Goal: Task Accomplishment & Management: Use online tool/utility

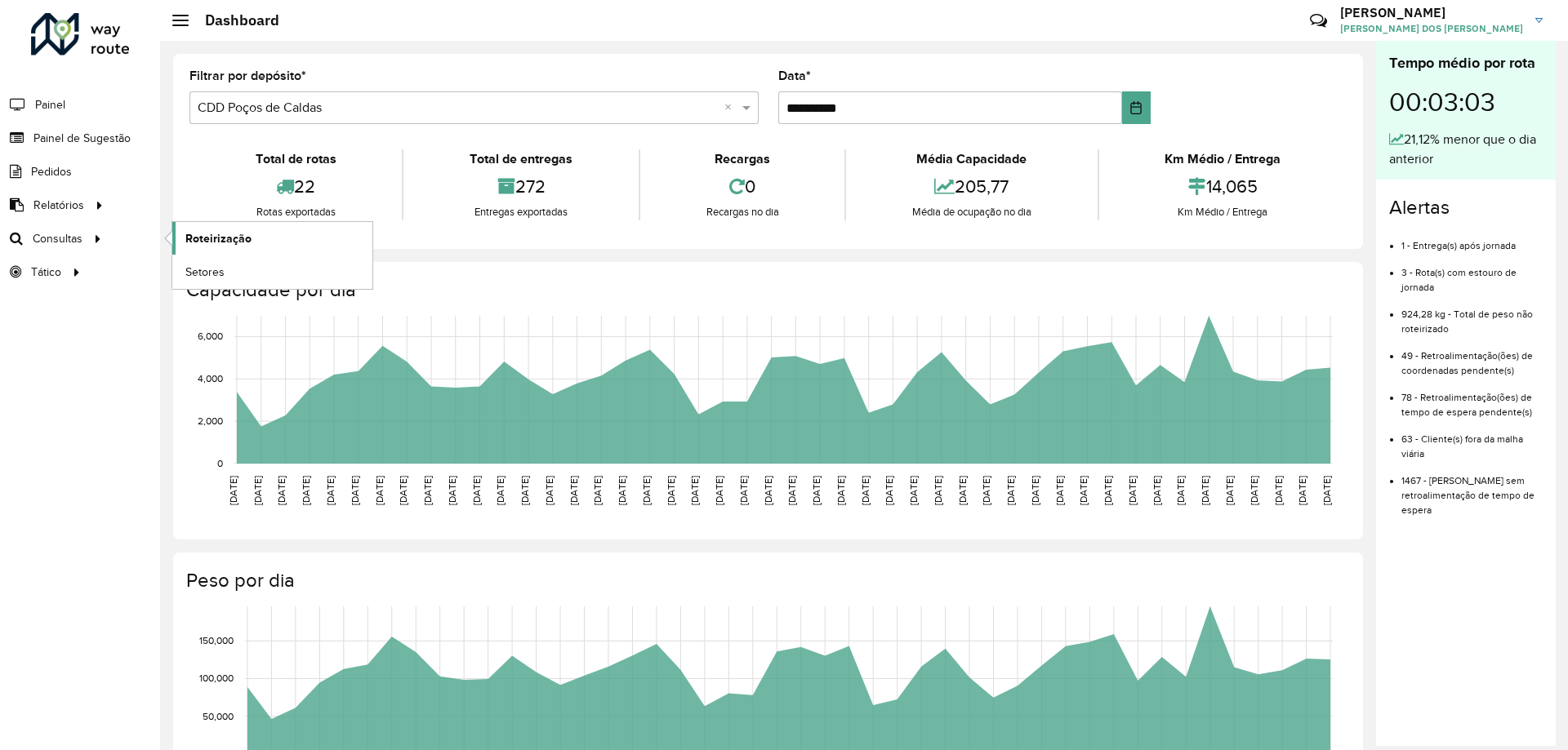
click at [238, 241] on span "Roteirização" at bounding box center [218, 238] width 66 height 17
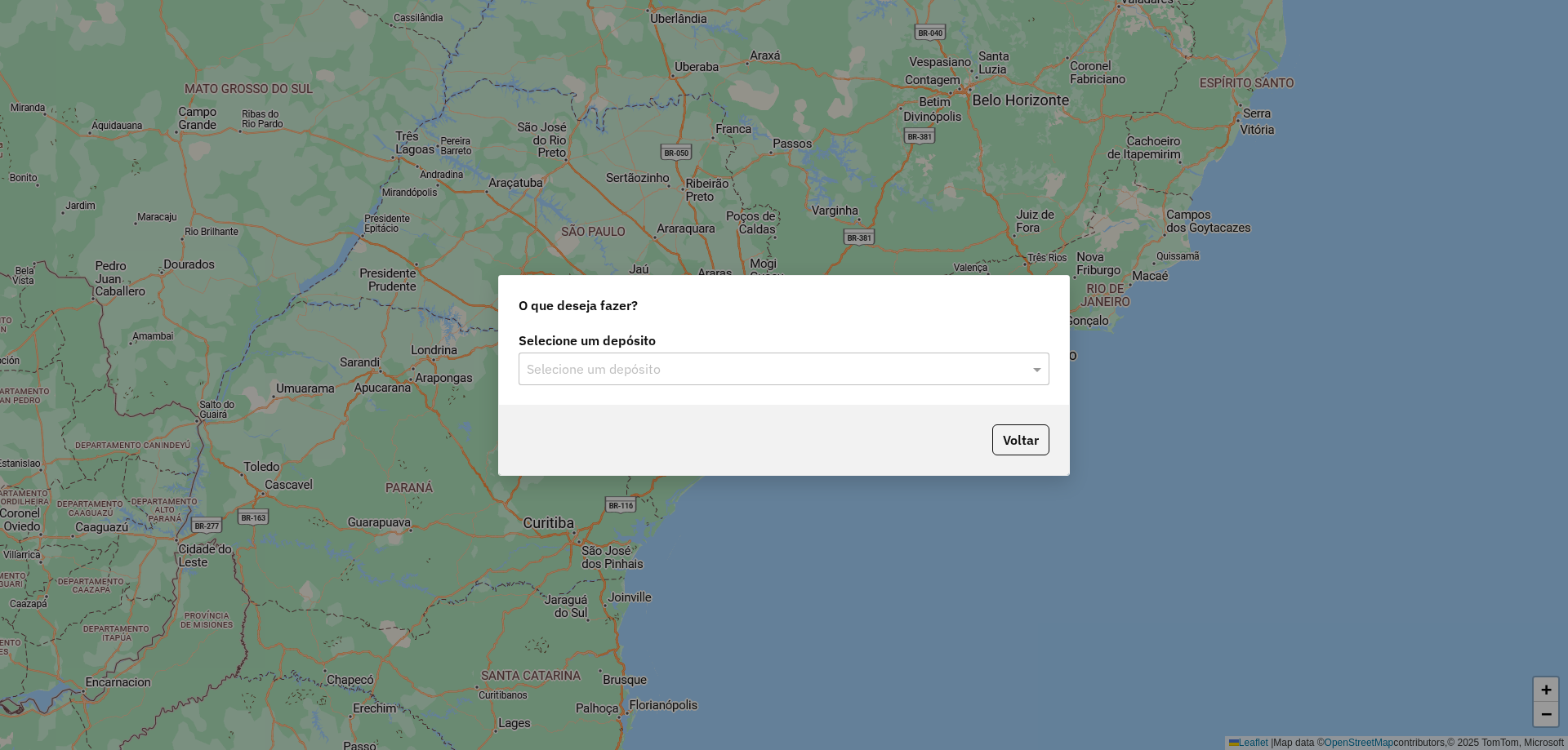
click at [737, 366] on input "text" at bounding box center [767, 370] width 481 height 19
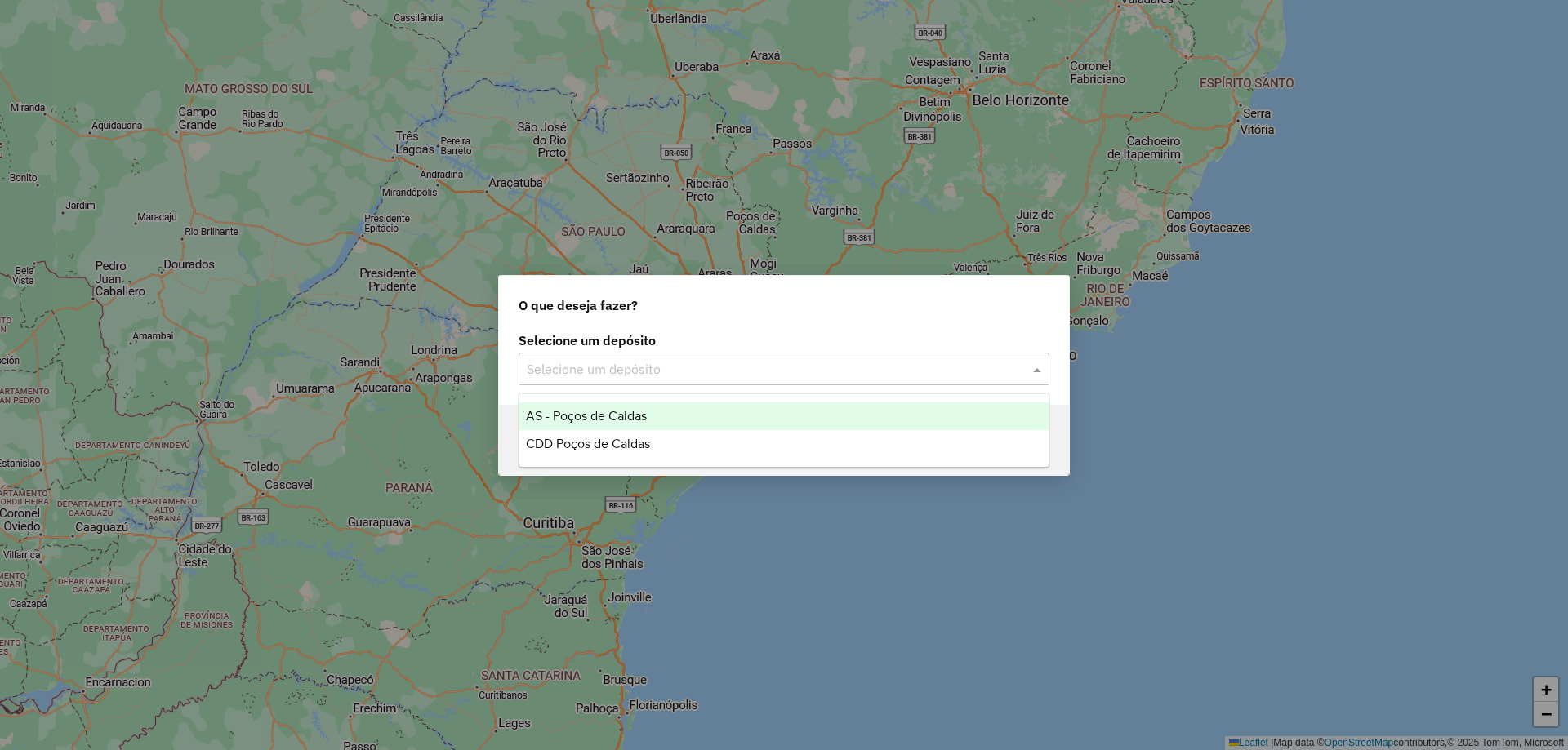
click at [669, 434] on div "CDD Poços de Caldas" at bounding box center [784, 443] width 529 height 27
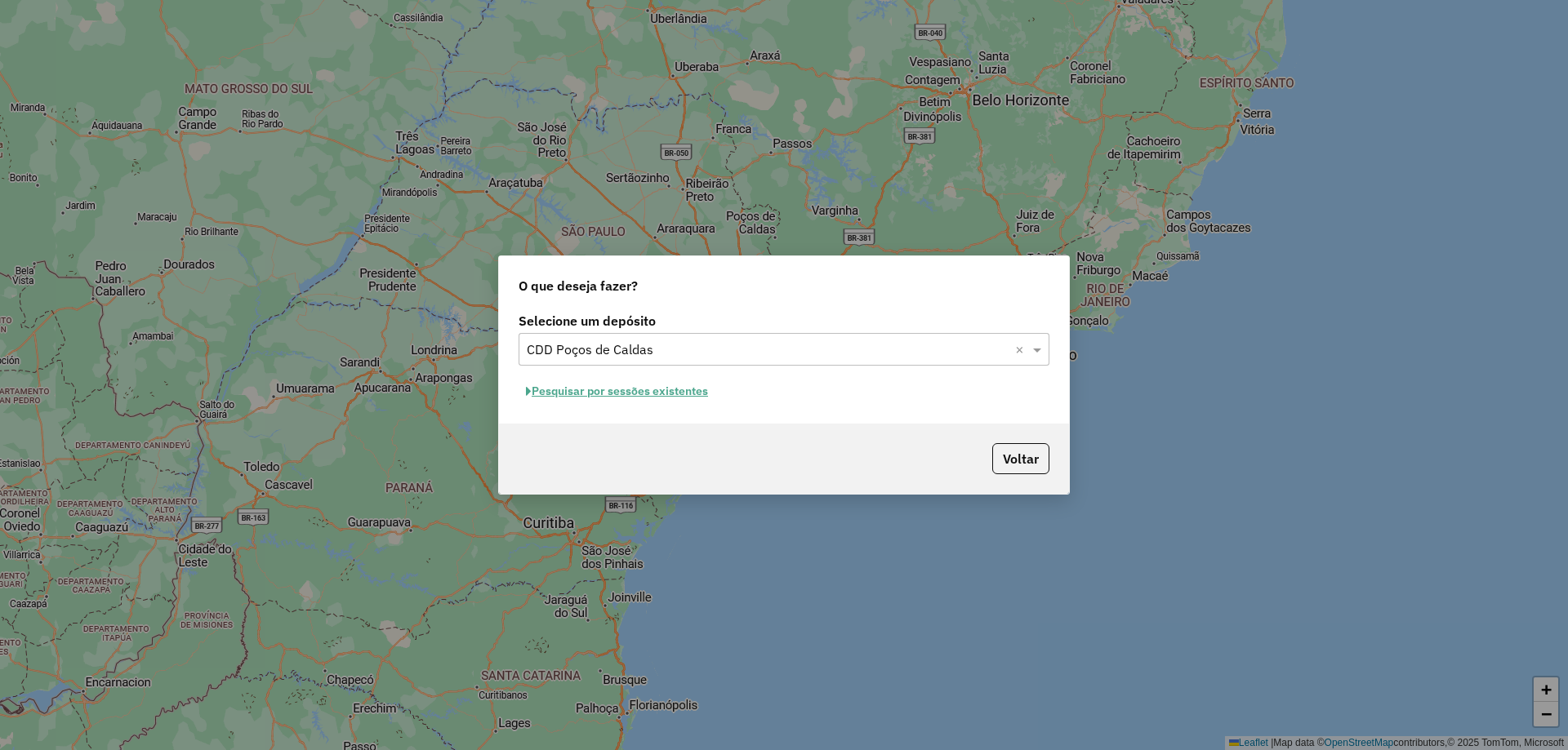
click at [679, 391] on button "Pesquisar por sessões existentes" at bounding box center [617, 391] width 196 height 26
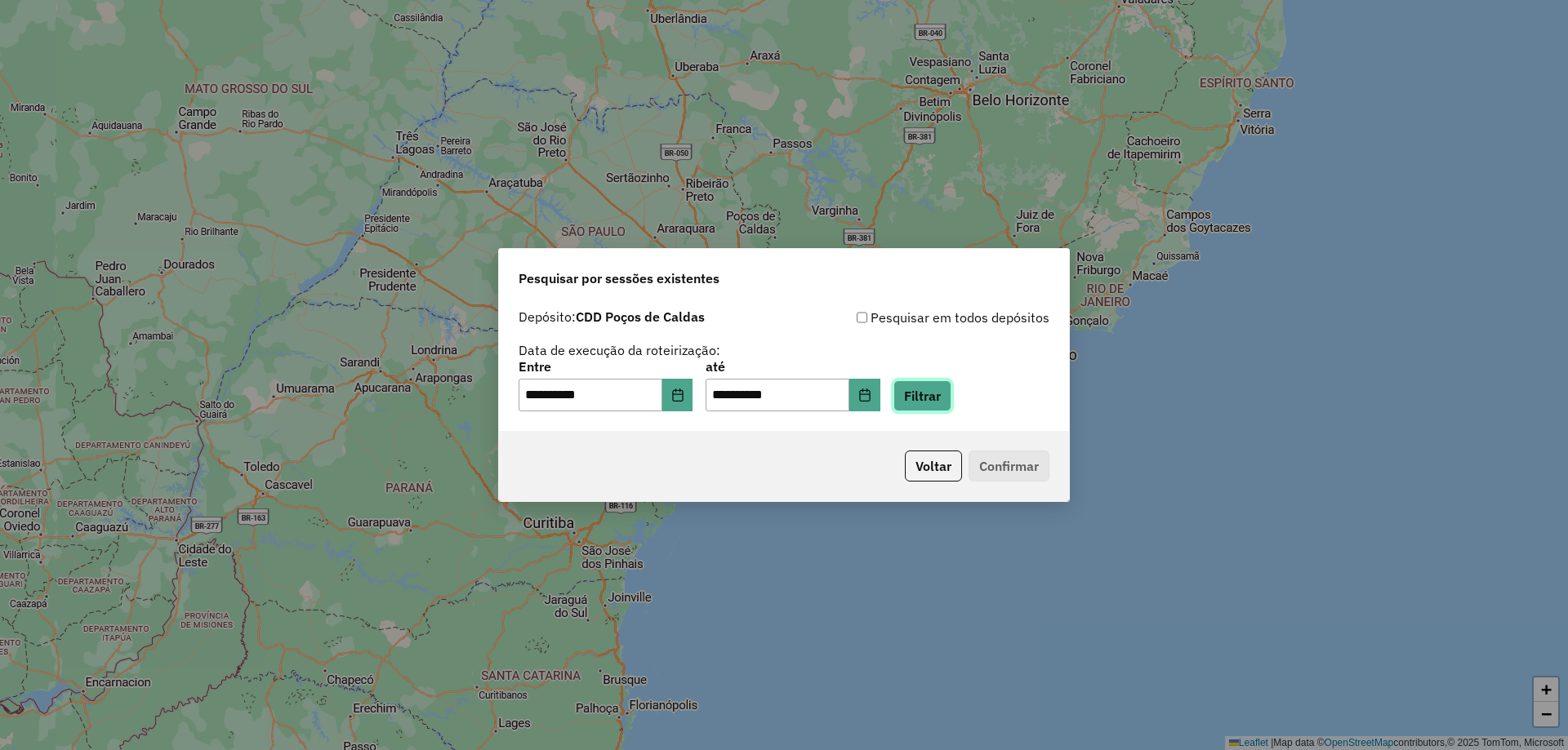
click at [951, 399] on button "Filtrar" at bounding box center [923, 395] width 58 height 31
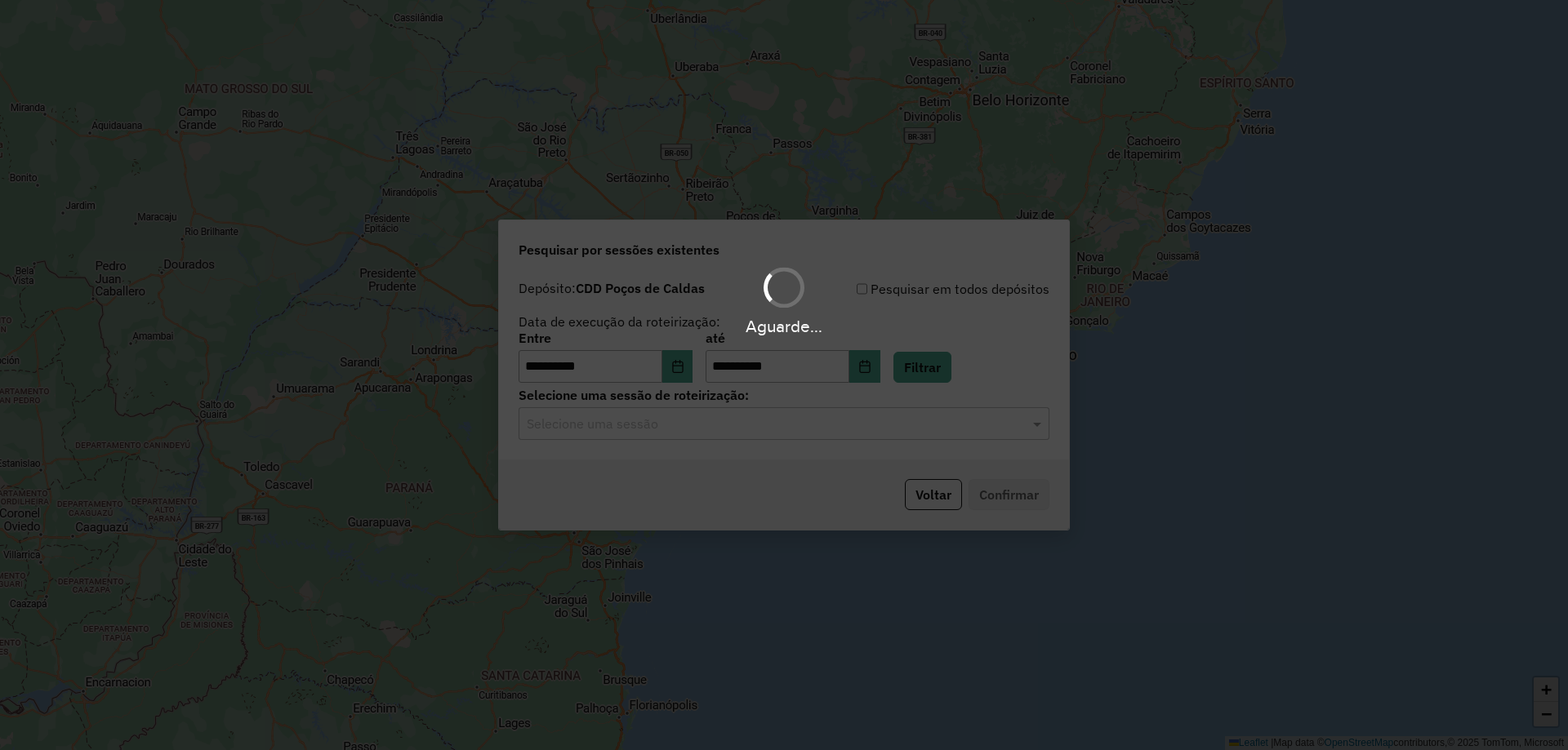
click at [780, 432] on input "text" at bounding box center [767, 425] width 481 height 19
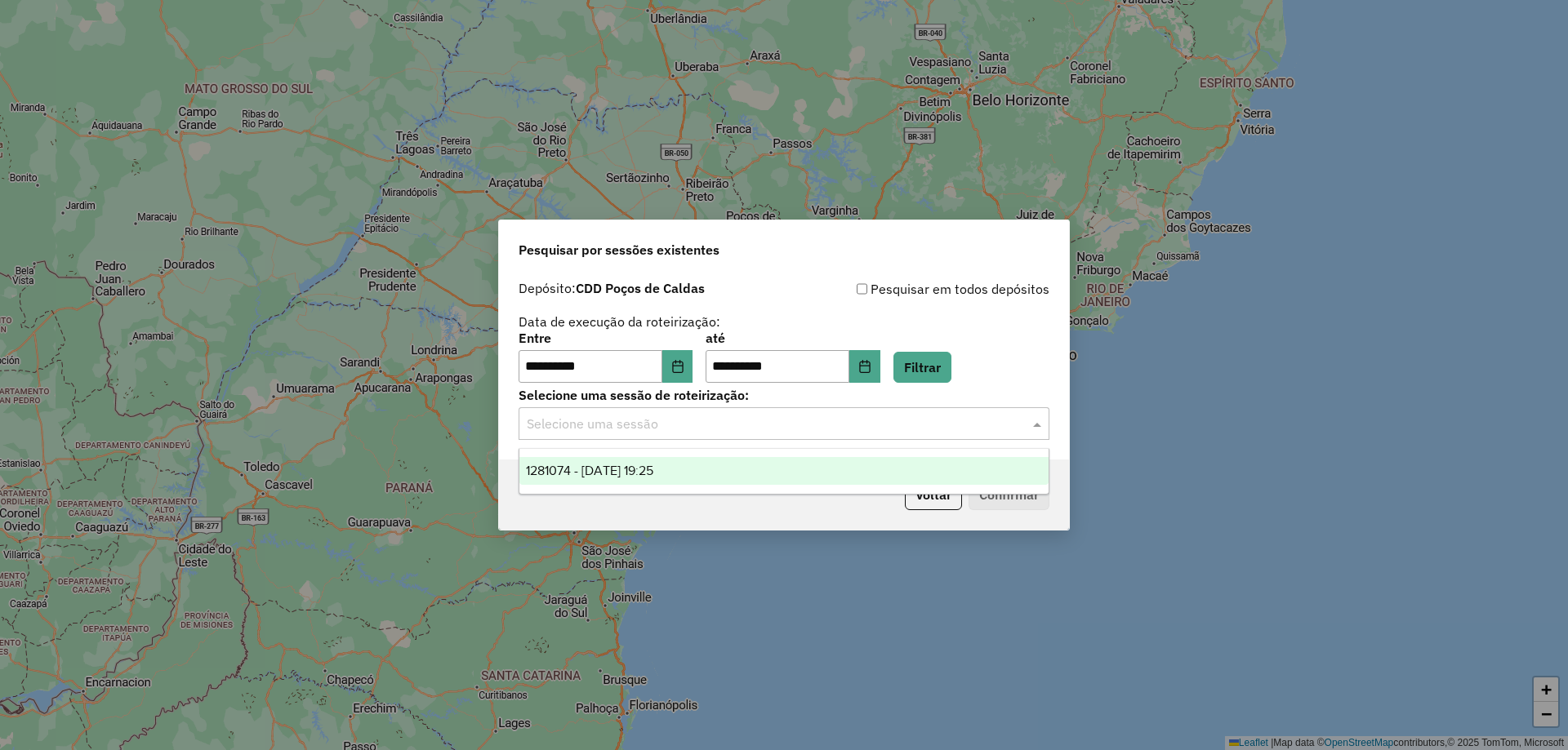
click at [696, 468] on div "1281074 - 23/09/2025 19:25" at bounding box center [784, 471] width 529 height 27
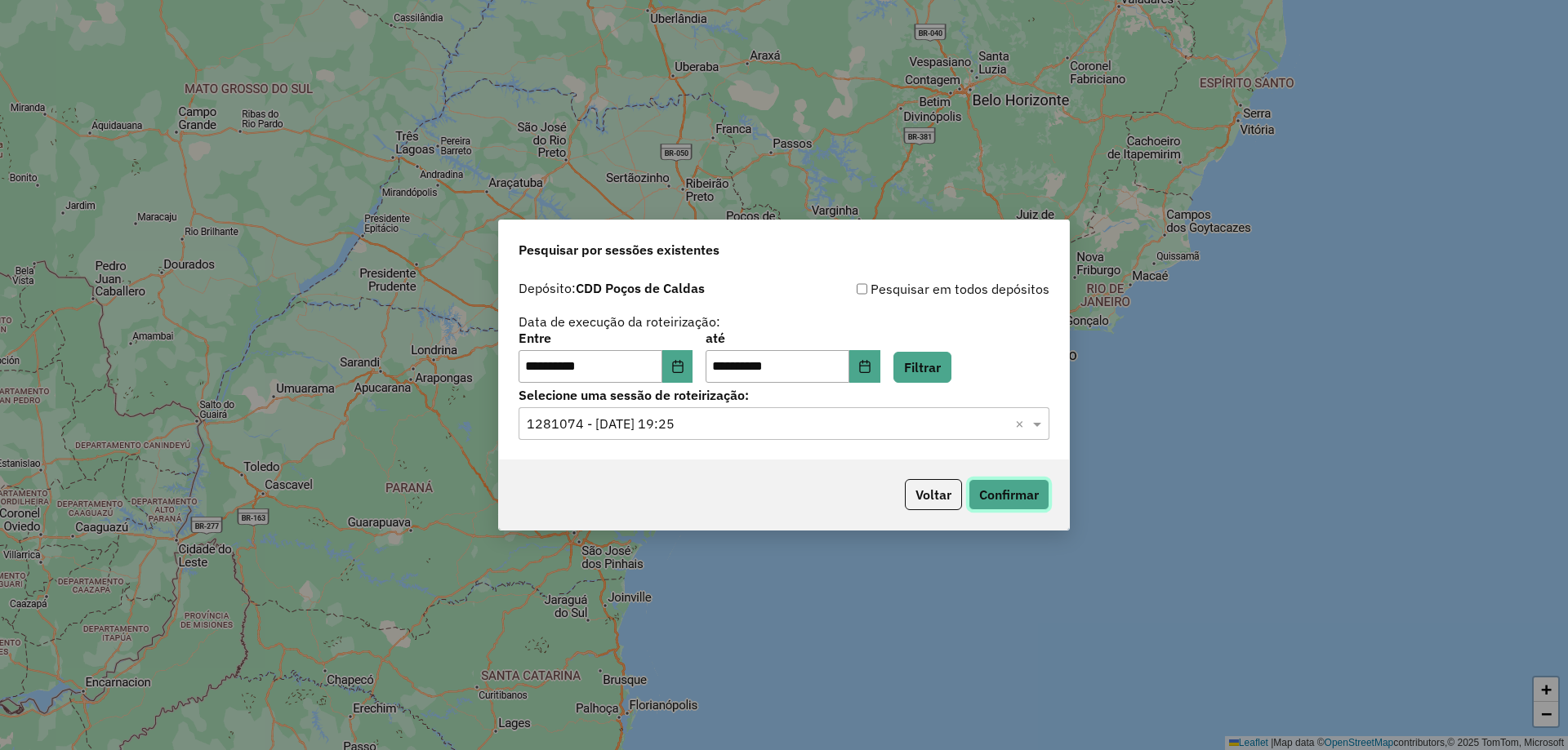
click at [972, 486] on button "Confirmar" at bounding box center [1008, 494] width 81 height 31
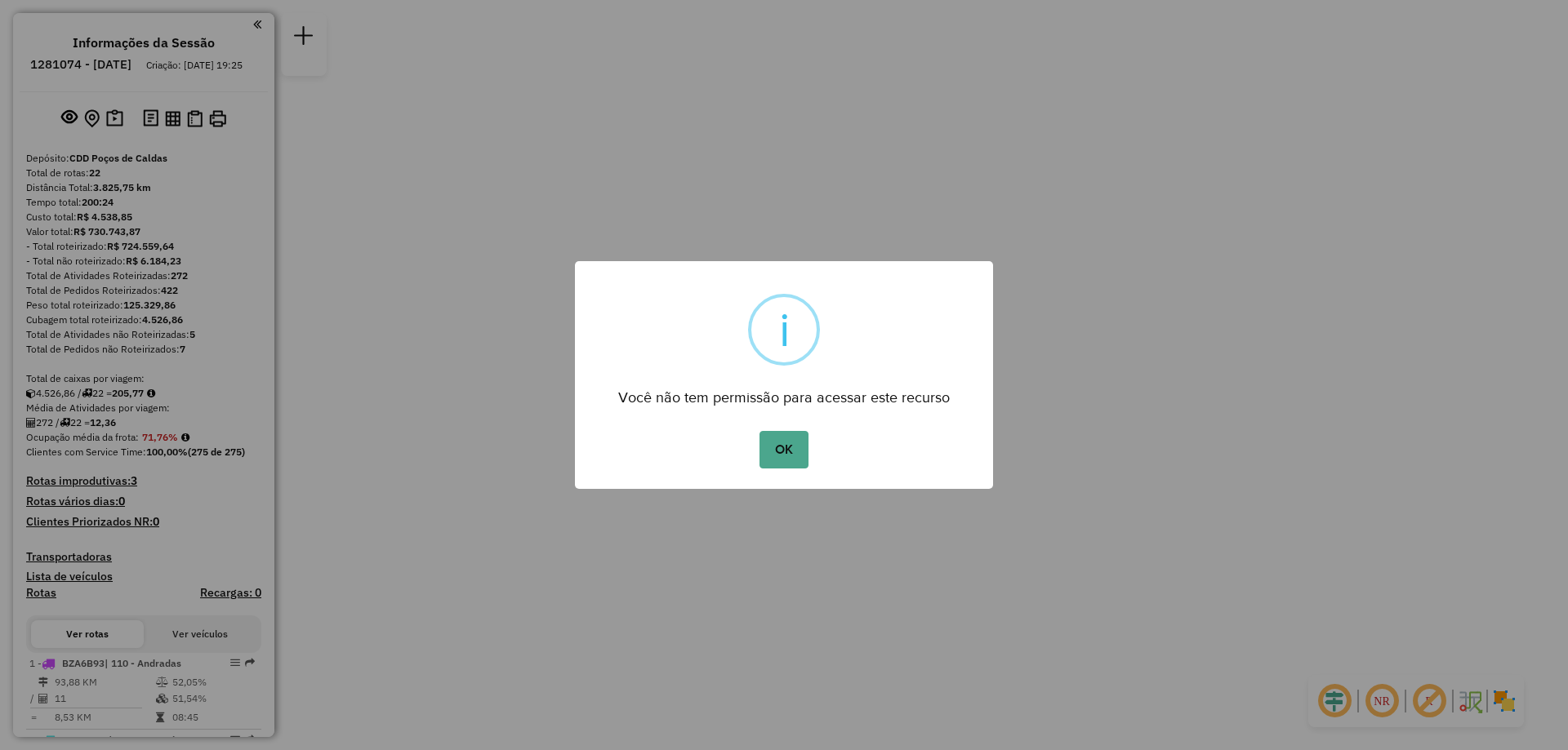
click at [795, 471] on div "OK No Cancel" at bounding box center [784, 450] width 418 height 46
click at [789, 448] on button "OK" at bounding box center [783, 449] width 48 height 37
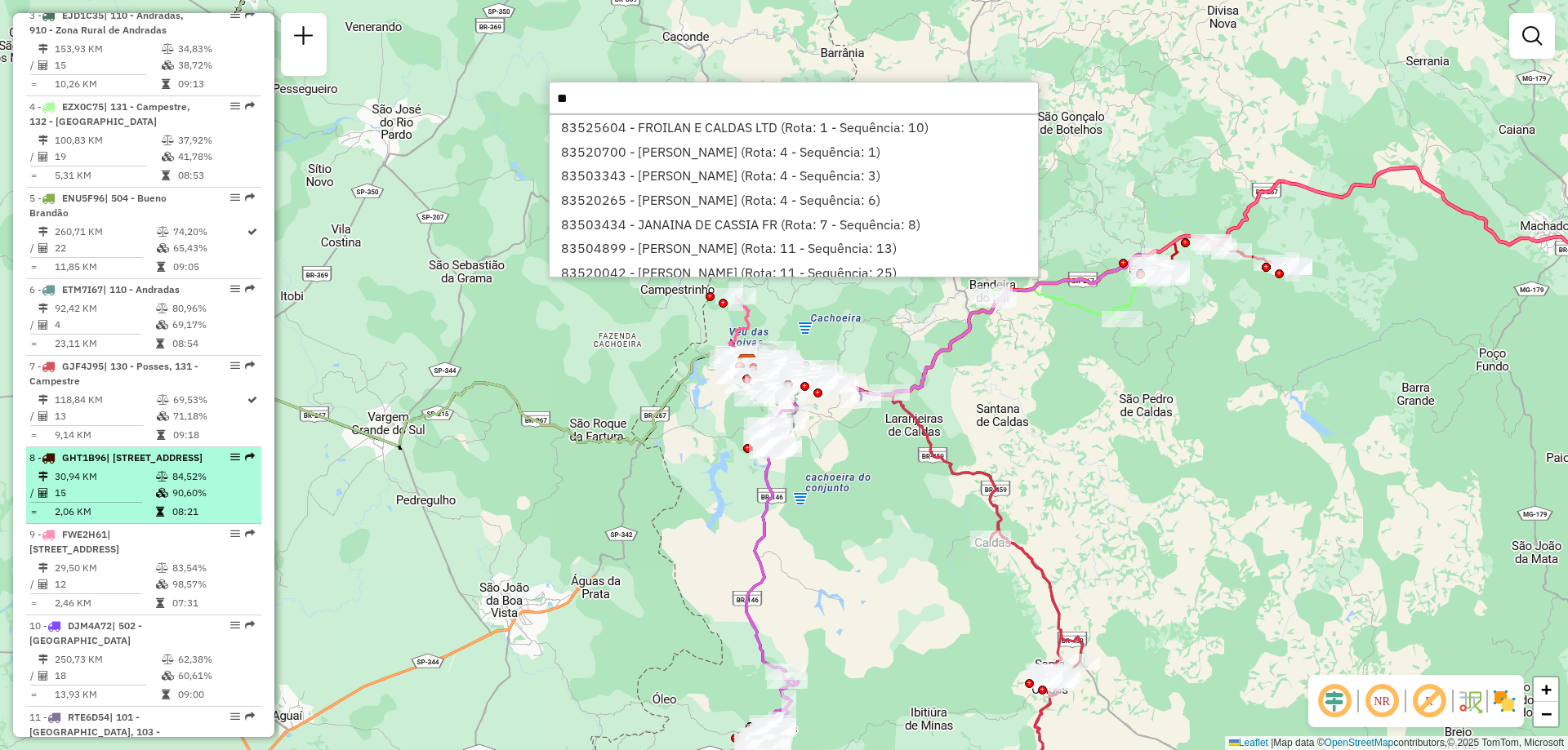
scroll to position [898, 0]
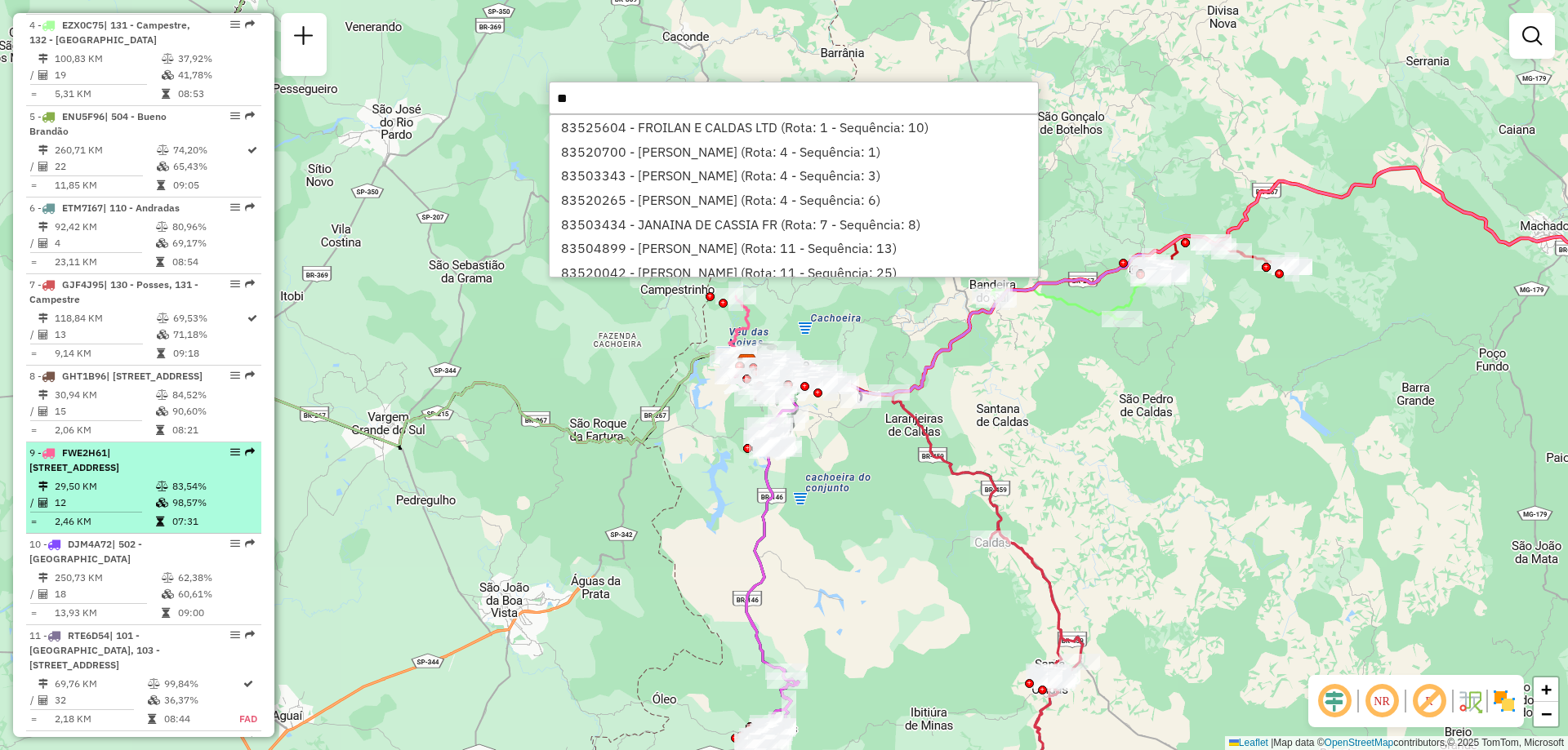
type input "**"
click at [142, 521] on li "9 - FWE2H61 | 101 - Jardim Country Club, 103 - Jardim São Paulo 29,50 KM 83,54%…" at bounding box center [144, 487] width 235 height 91
select select "**********"
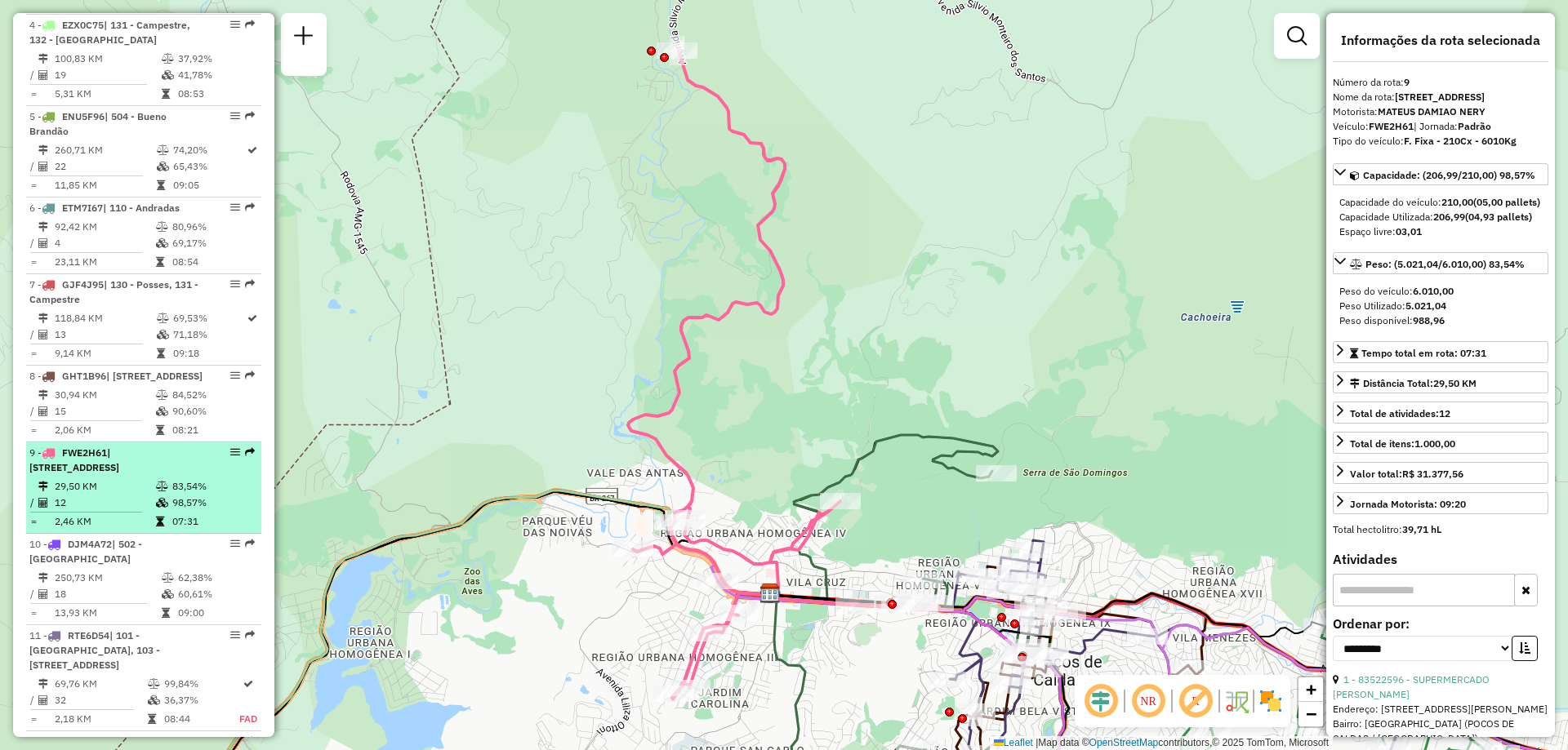
drag, startPoint x: 219, startPoint y: 485, endPoint x: 209, endPoint y: 495, distance: 14.1
click at [135, 494] on td "29,50 KM" at bounding box center [104, 486] width 101 height 16
click at [230, 457] on em at bounding box center [234, 452] width 10 height 10
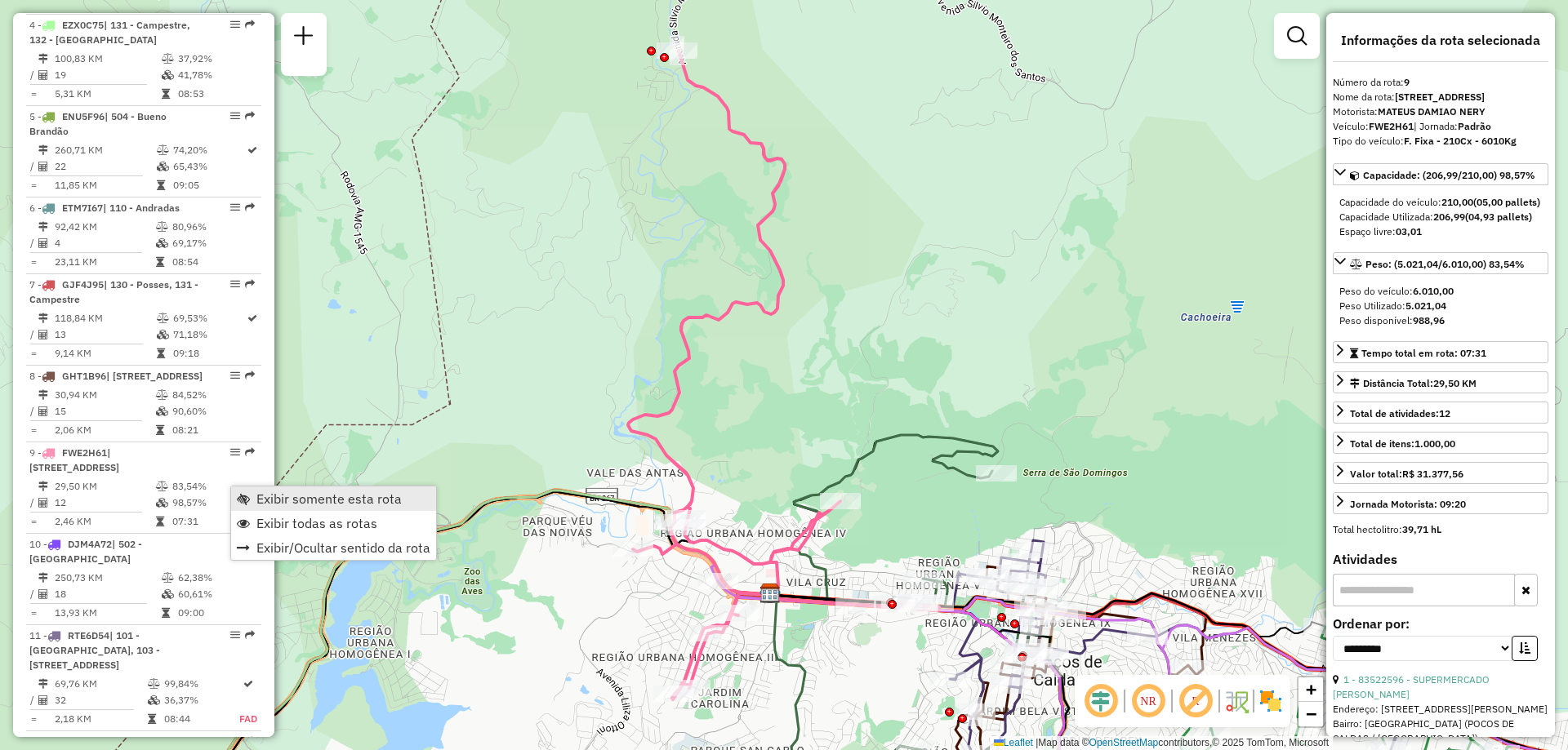
click at [264, 492] on span "Exibir somente esta rota" at bounding box center [329, 498] width 145 height 13
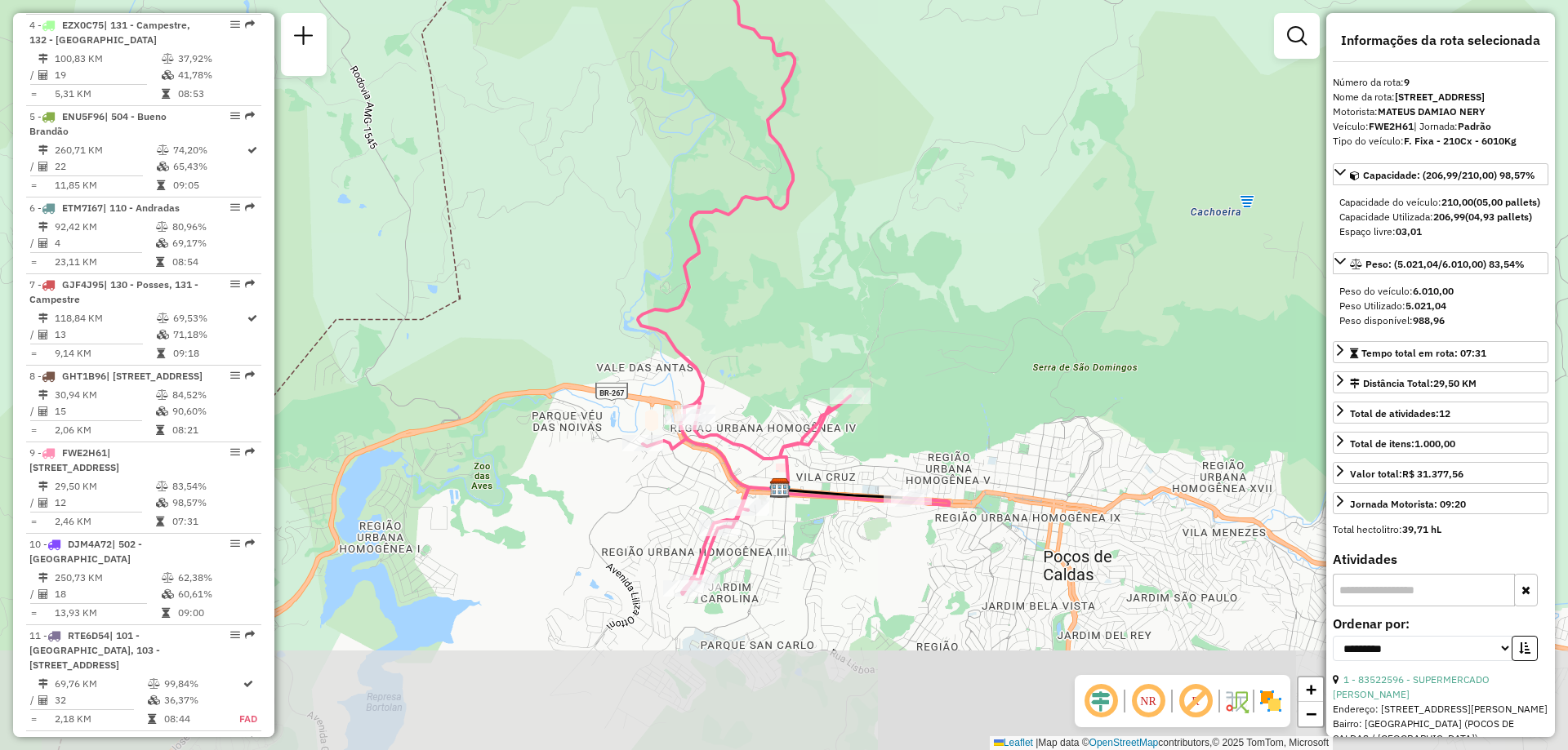
drag, startPoint x: 875, startPoint y: 568, endPoint x: 885, endPoint y: 464, distance: 104.5
click at [885, 464] on div "Janela de atendimento Grade de atendimento Capacidade Transportadoras Veículos …" at bounding box center [784, 375] width 1568 height 750
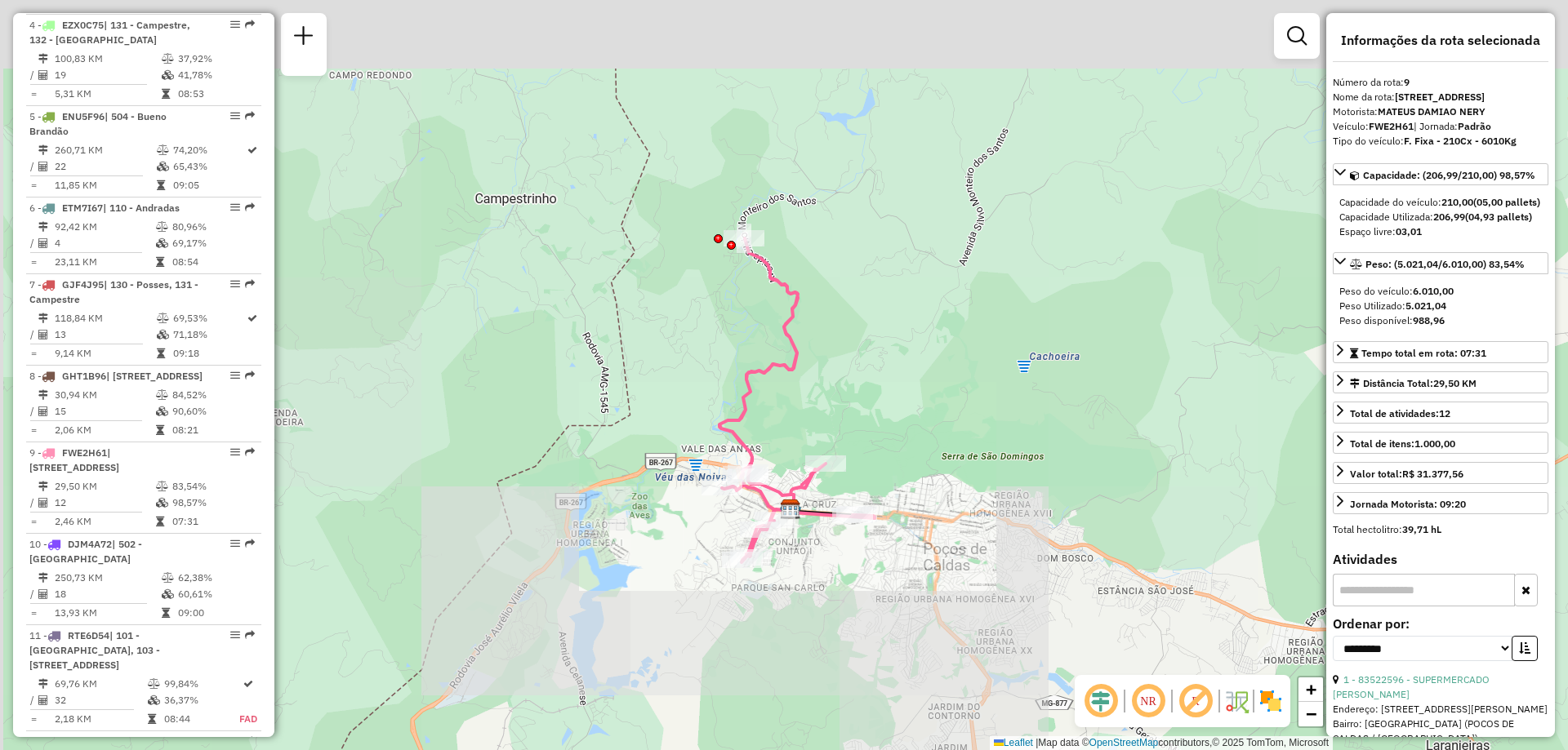
drag, startPoint x: 764, startPoint y: 278, endPoint x: 765, endPoint y: 302, distance: 24.0
click at [765, 343] on div "Janela de atendimento Grade de atendimento Capacidade Transportadoras Veículos …" at bounding box center [784, 375] width 1568 height 750
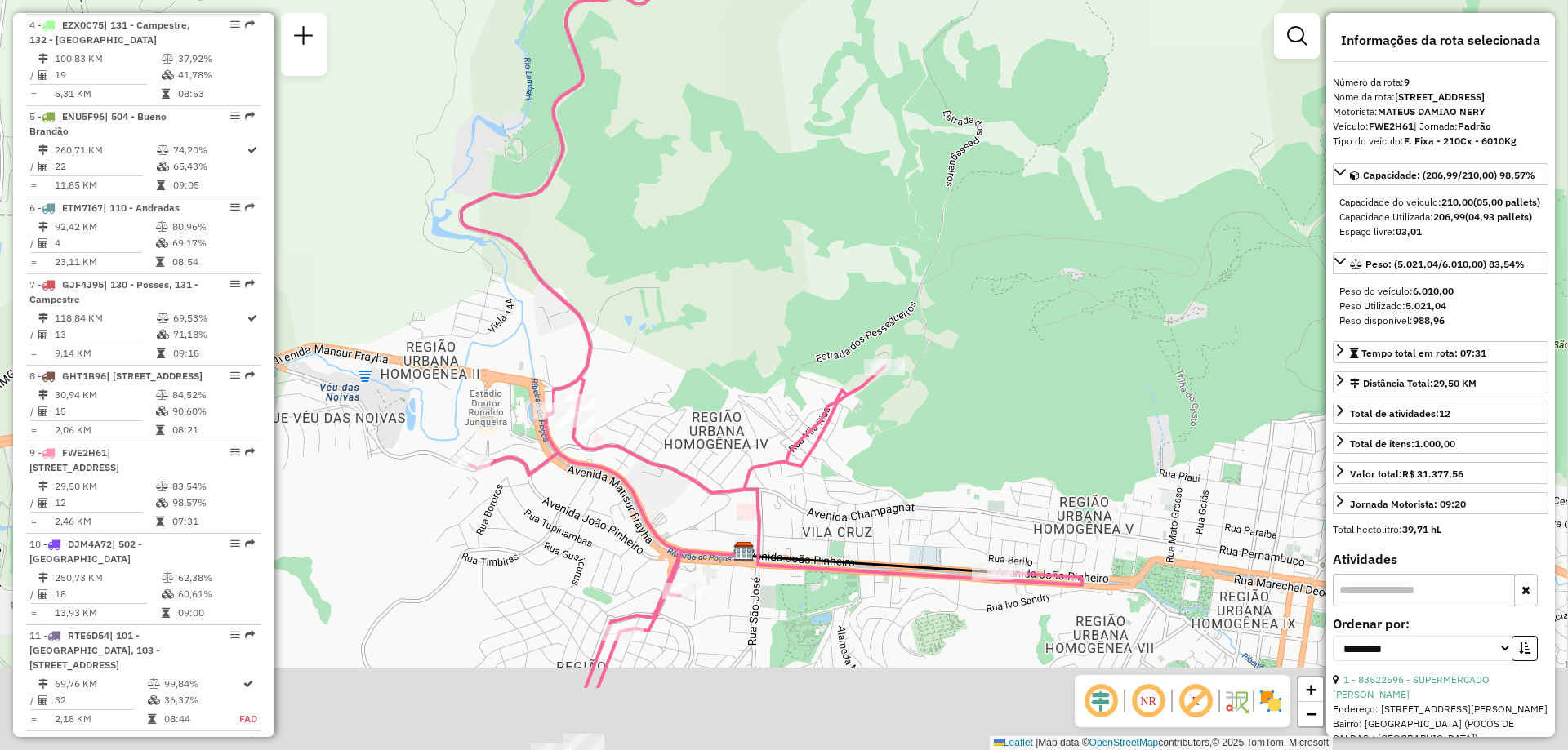
drag, startPoint x: 779, startPoint y: 516, endPoint x: 780, endPoint y: 351, distance: 165.0
click at [779, 356] on div "Janela de atendimento Grade de atendimento Capacidade Transportadoras Veículos …" at bounding box center [784, 375] width 1568 height 750
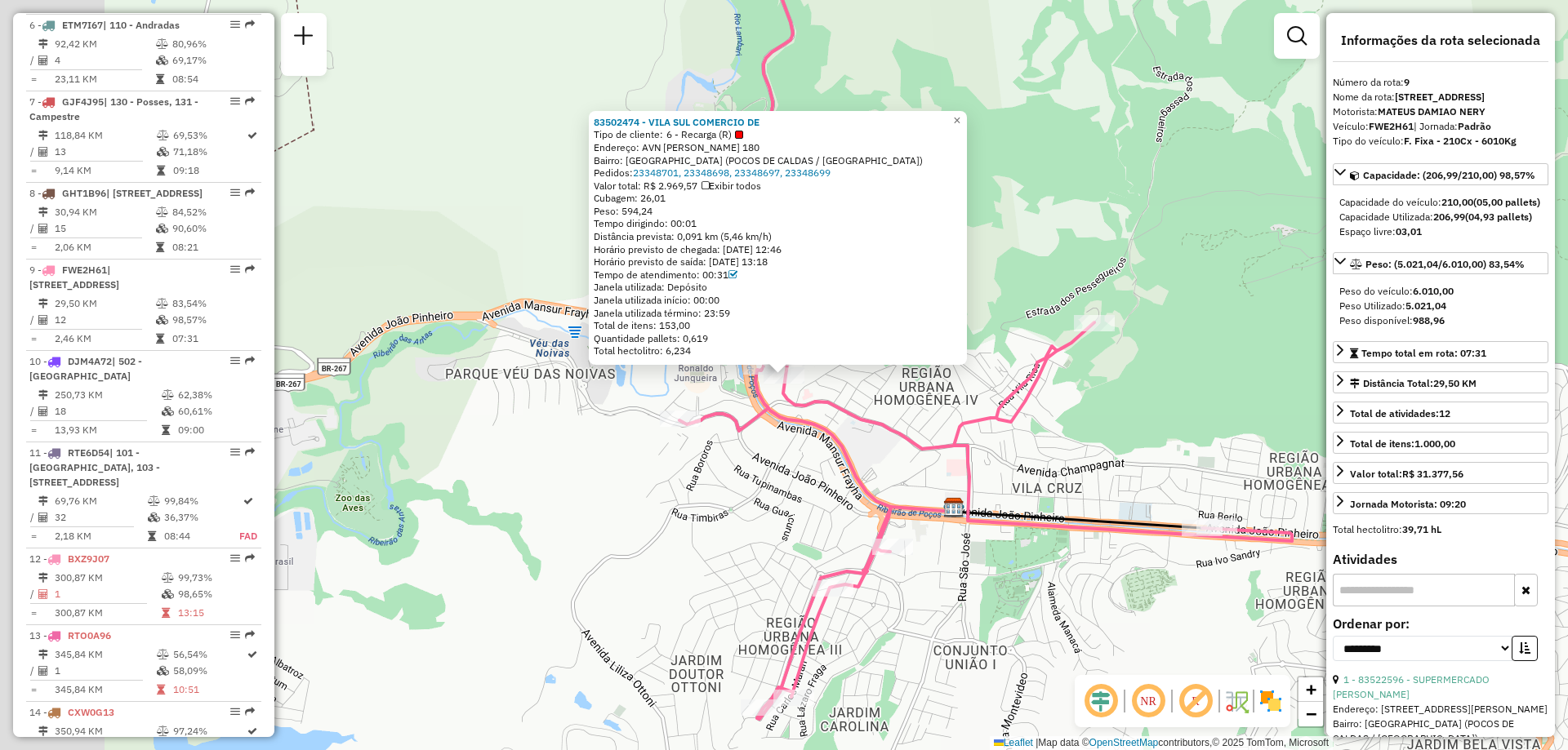
scroll to position [1357, 0]
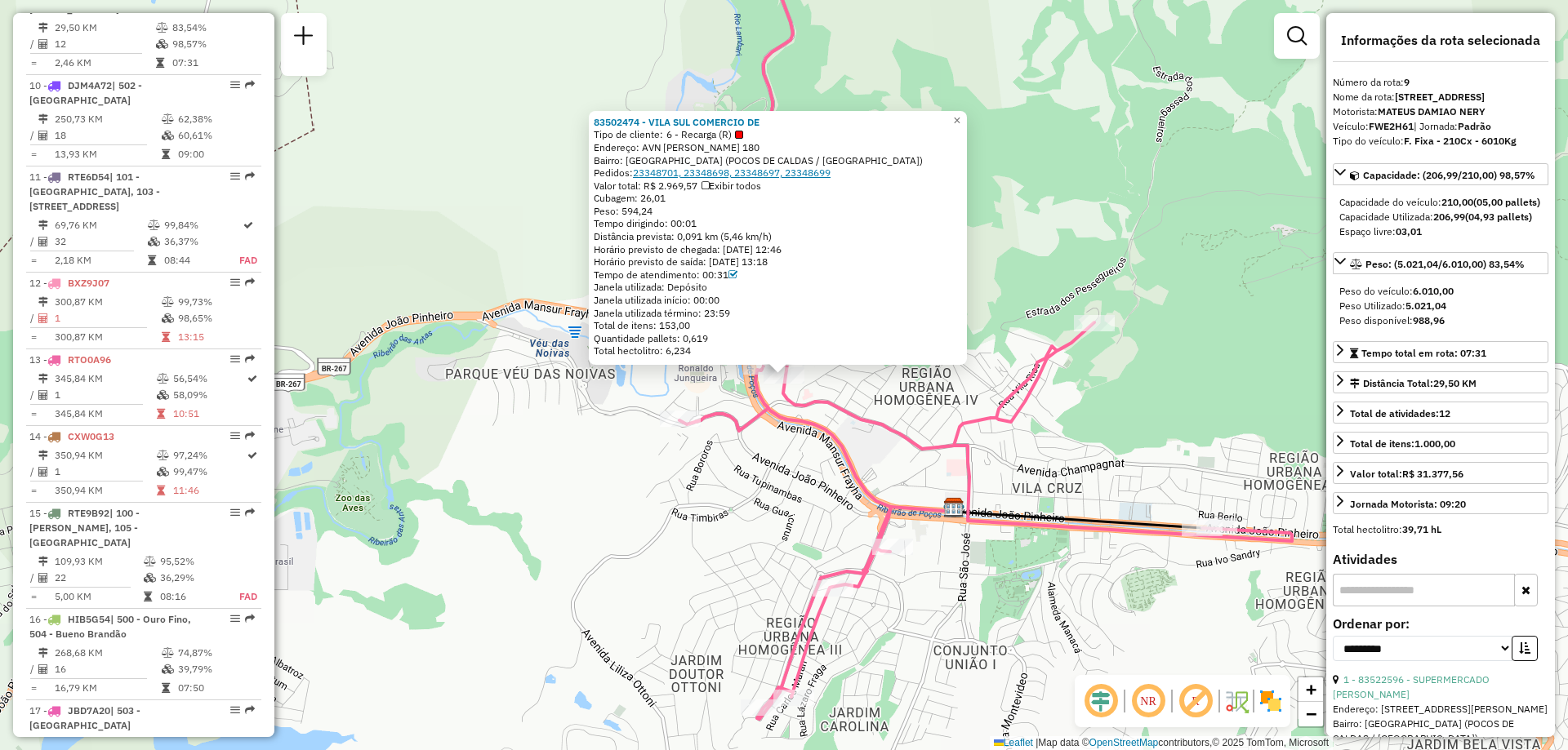
click at [766, 175] on link "23348701, 23348698, 23348697, 23348699" at bounding box center [731, 172] width 197 height 12
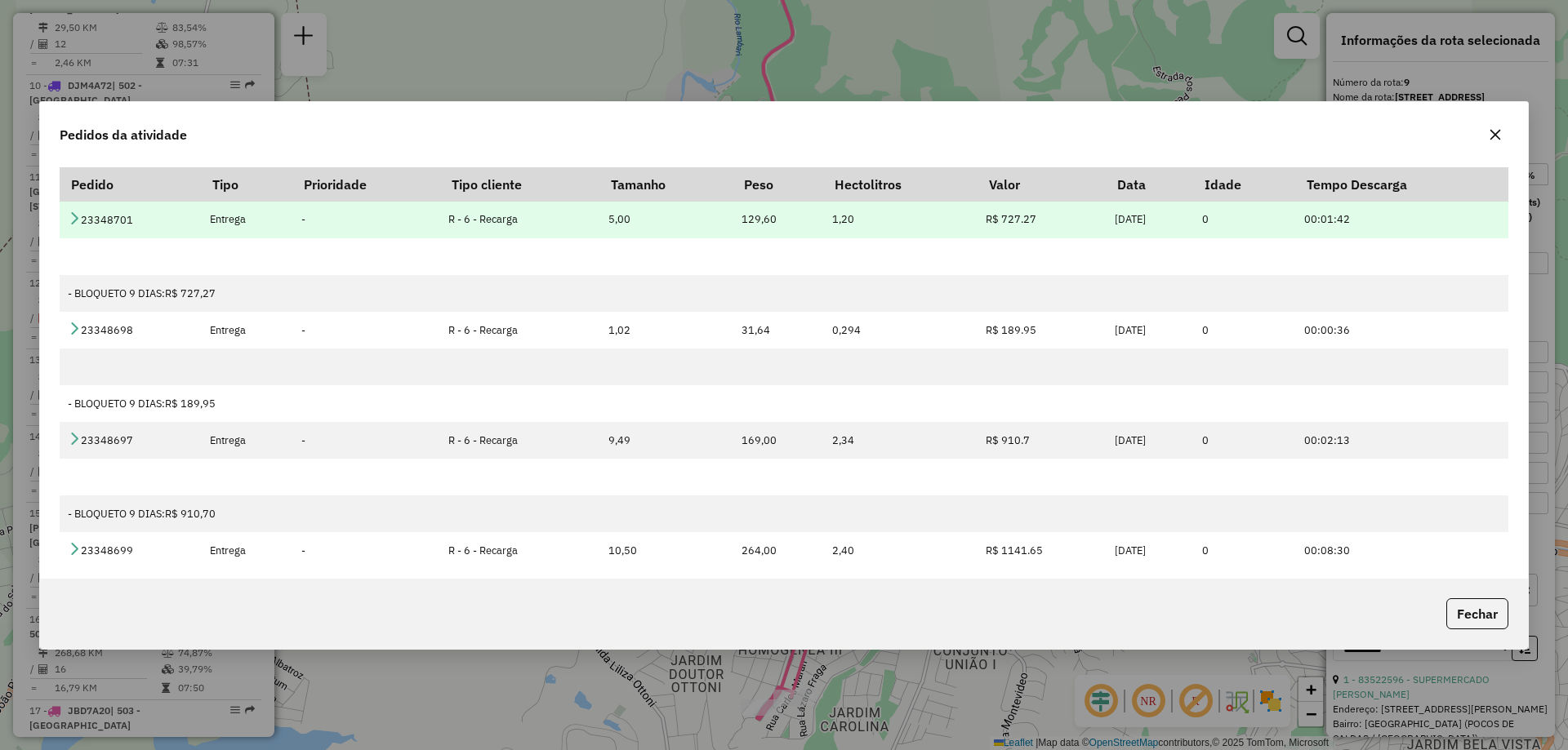
click at [74, 218] on icon at bounding box center [74, 218] width 13 height 13
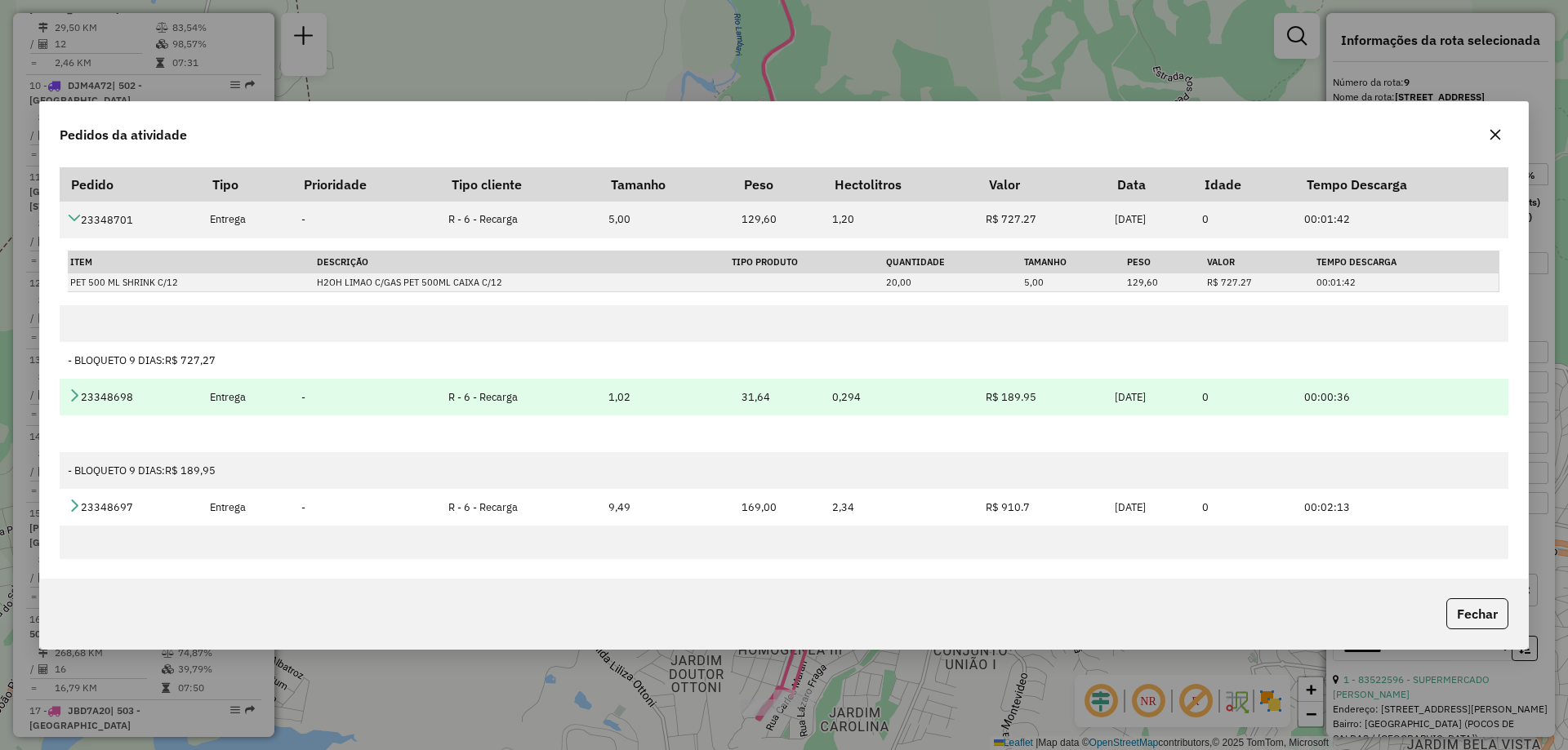
click at [81, 399] on td "23348698" at bounding box center [130, 397] width 142 height 37
click at [75, 399] on icon at bounding box center [74, 394] width 13 height 13
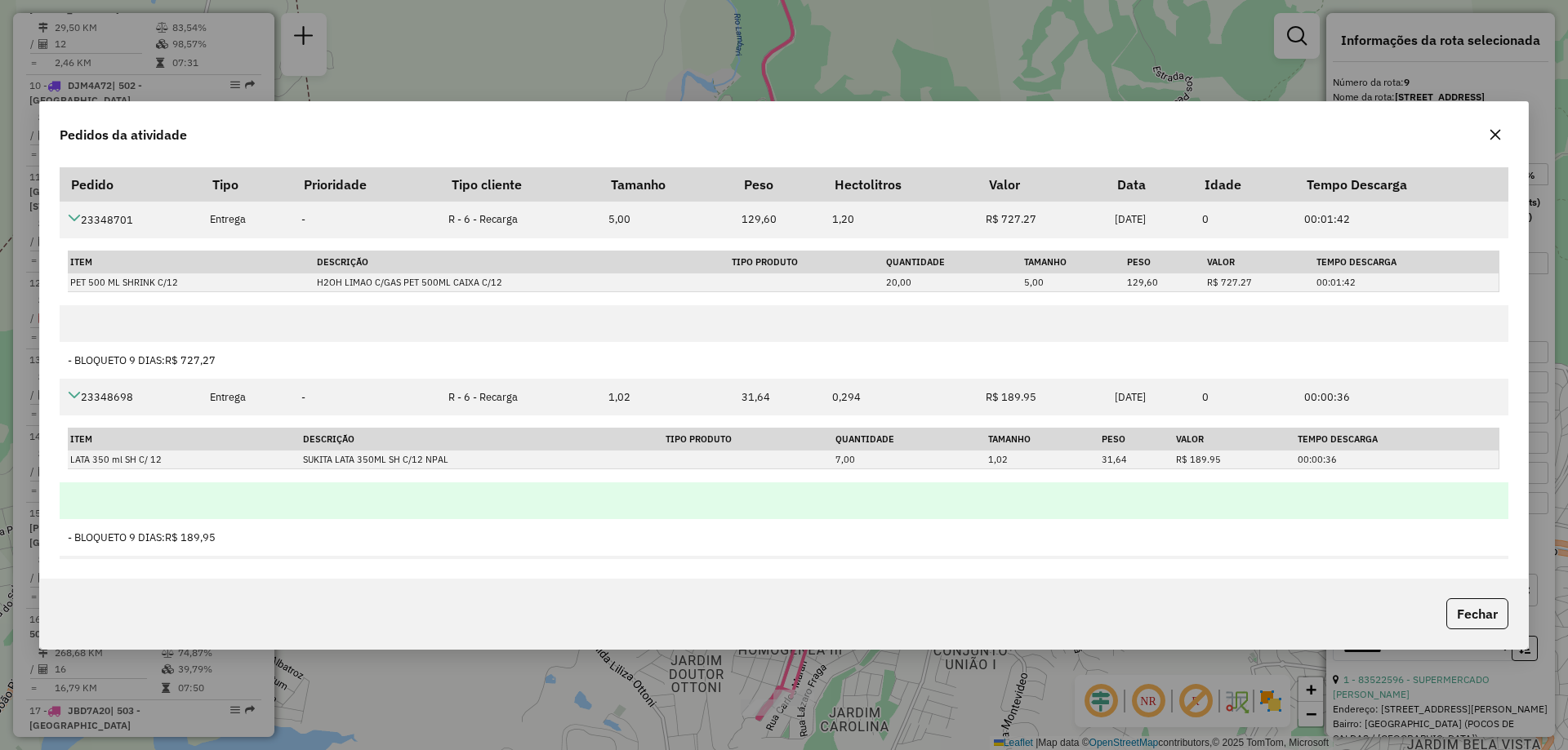
scroll to position [164, 0]
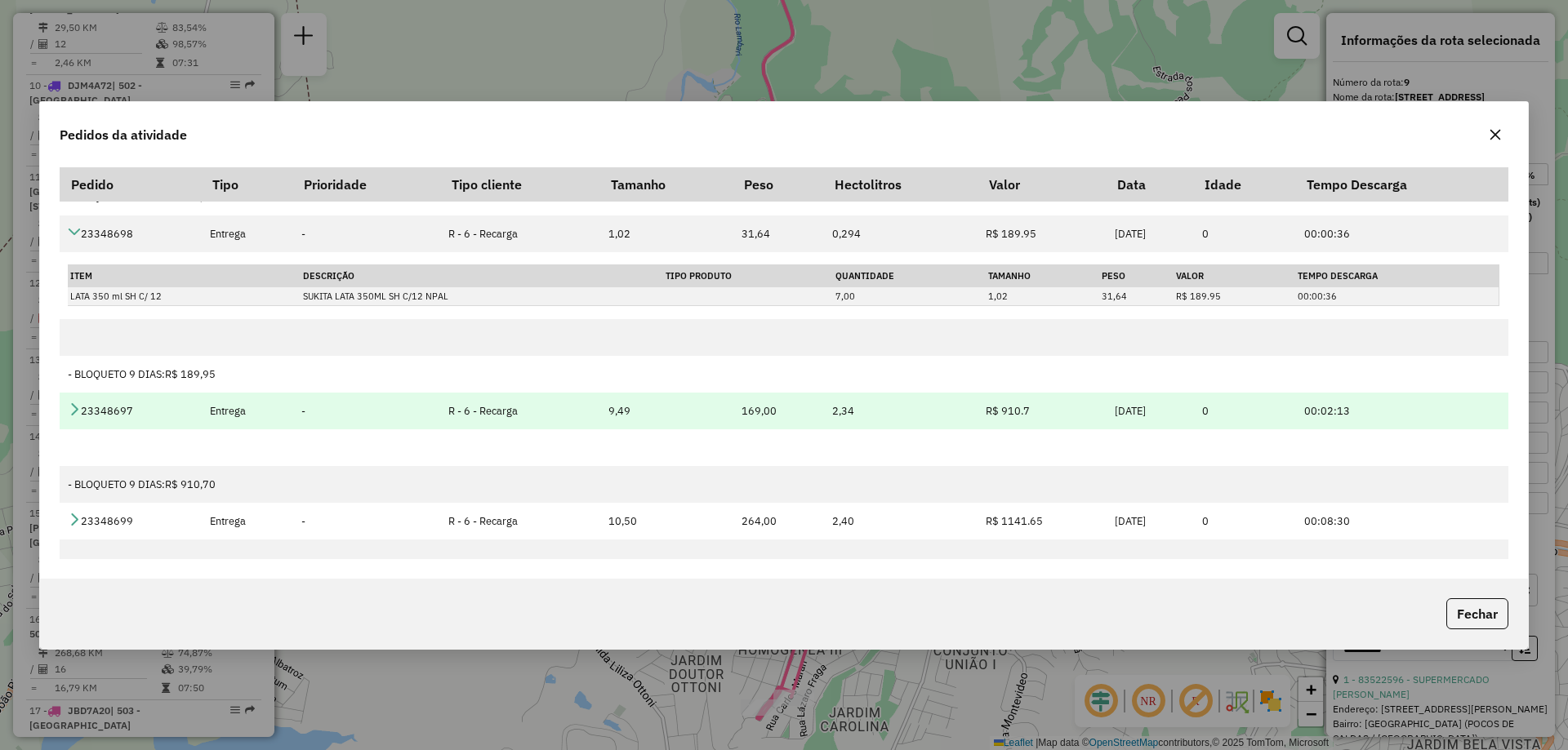
click at [75, 409] on icon at bounding box center [74, 409] width 13 height 13
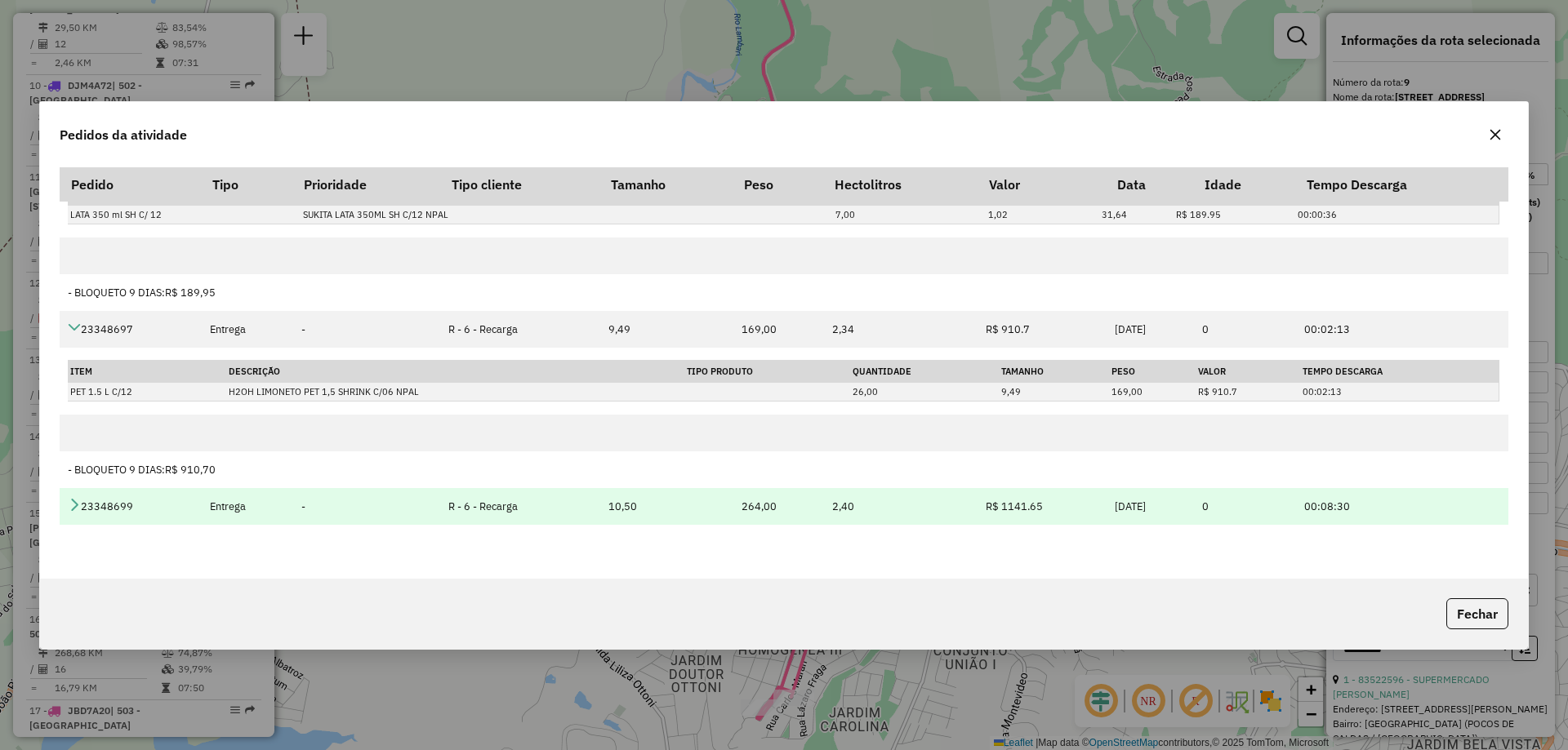
scroll to position [284, 0]
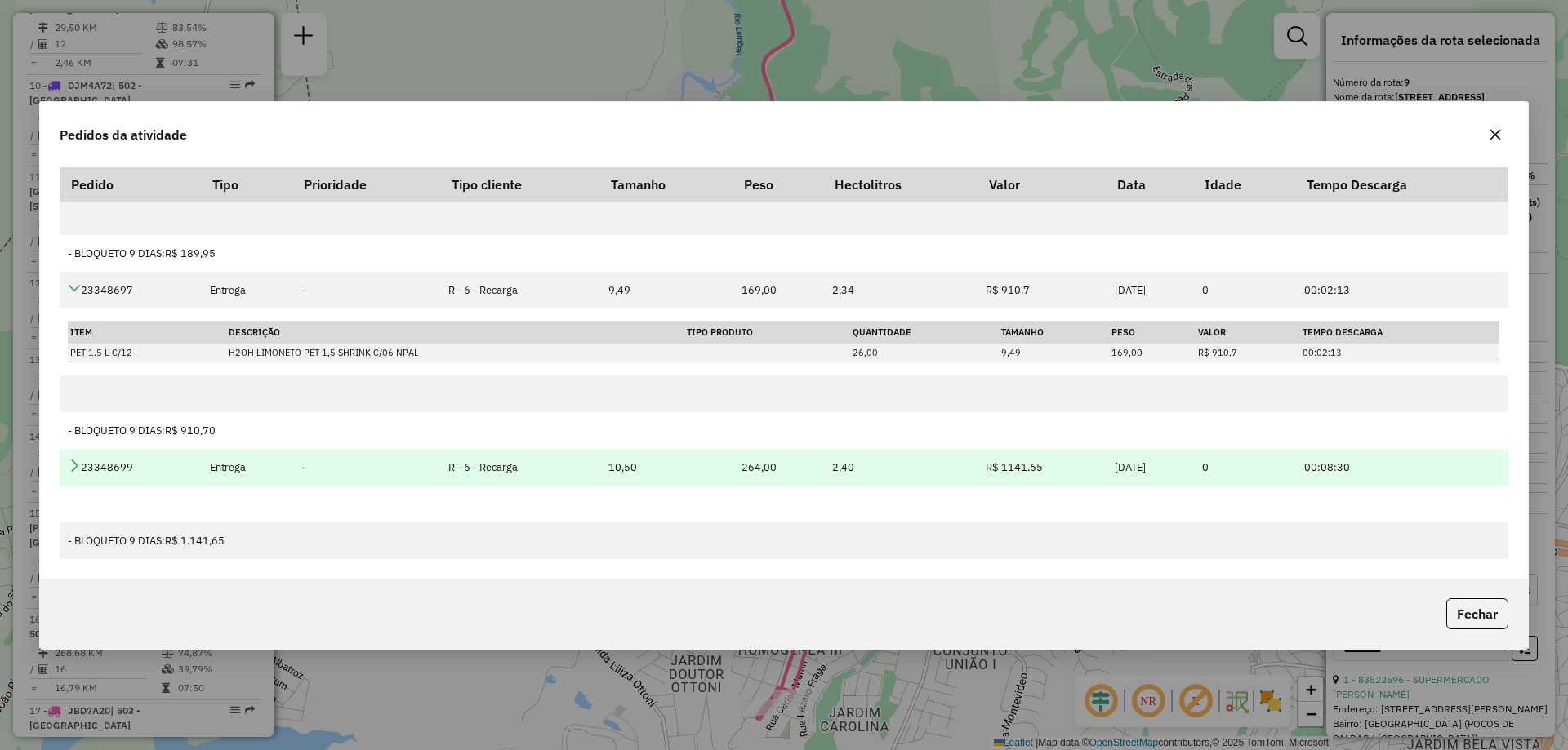
click at [70, 467] on icon at bounding box center [74, 465] width 13 height 13
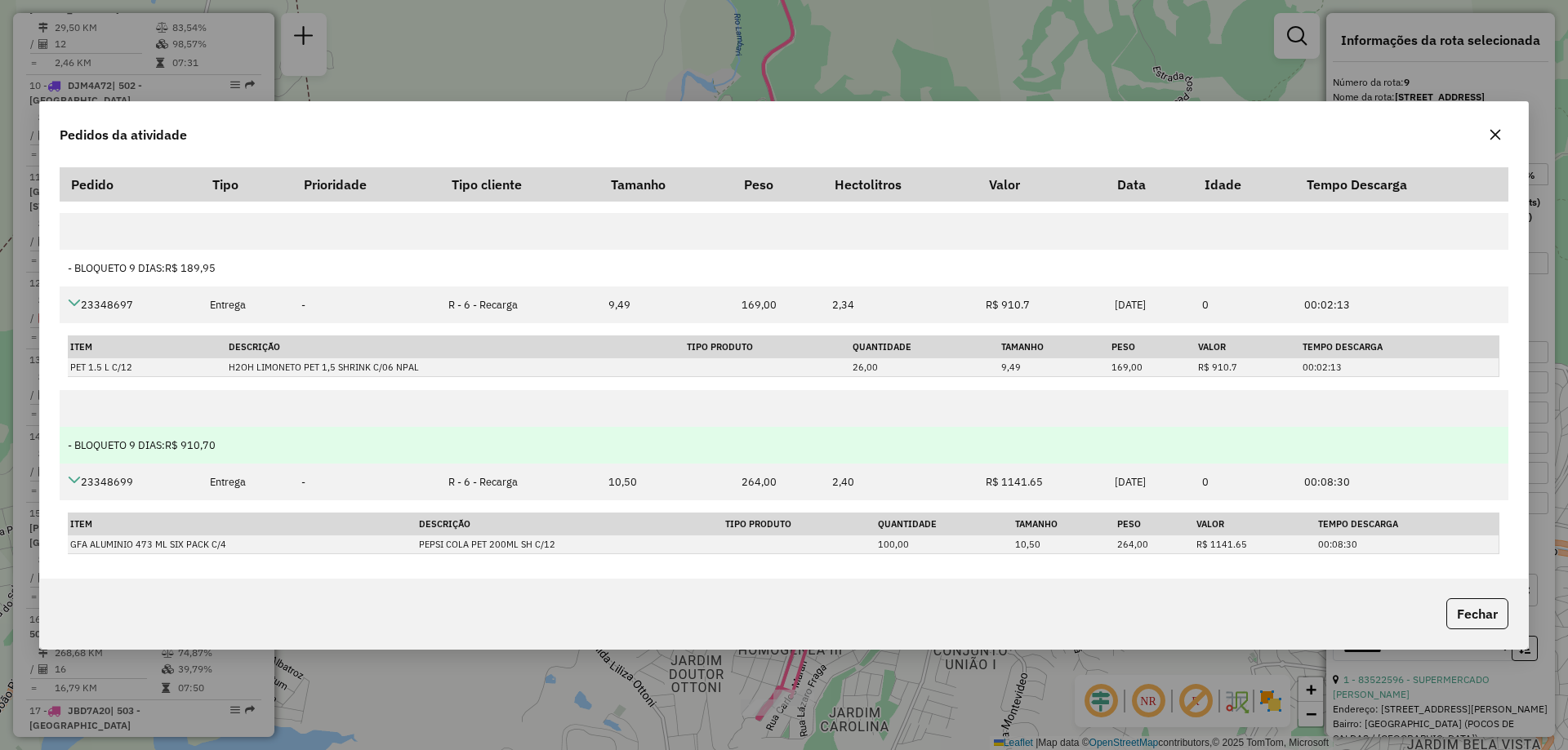
scroll to position [351, 0]
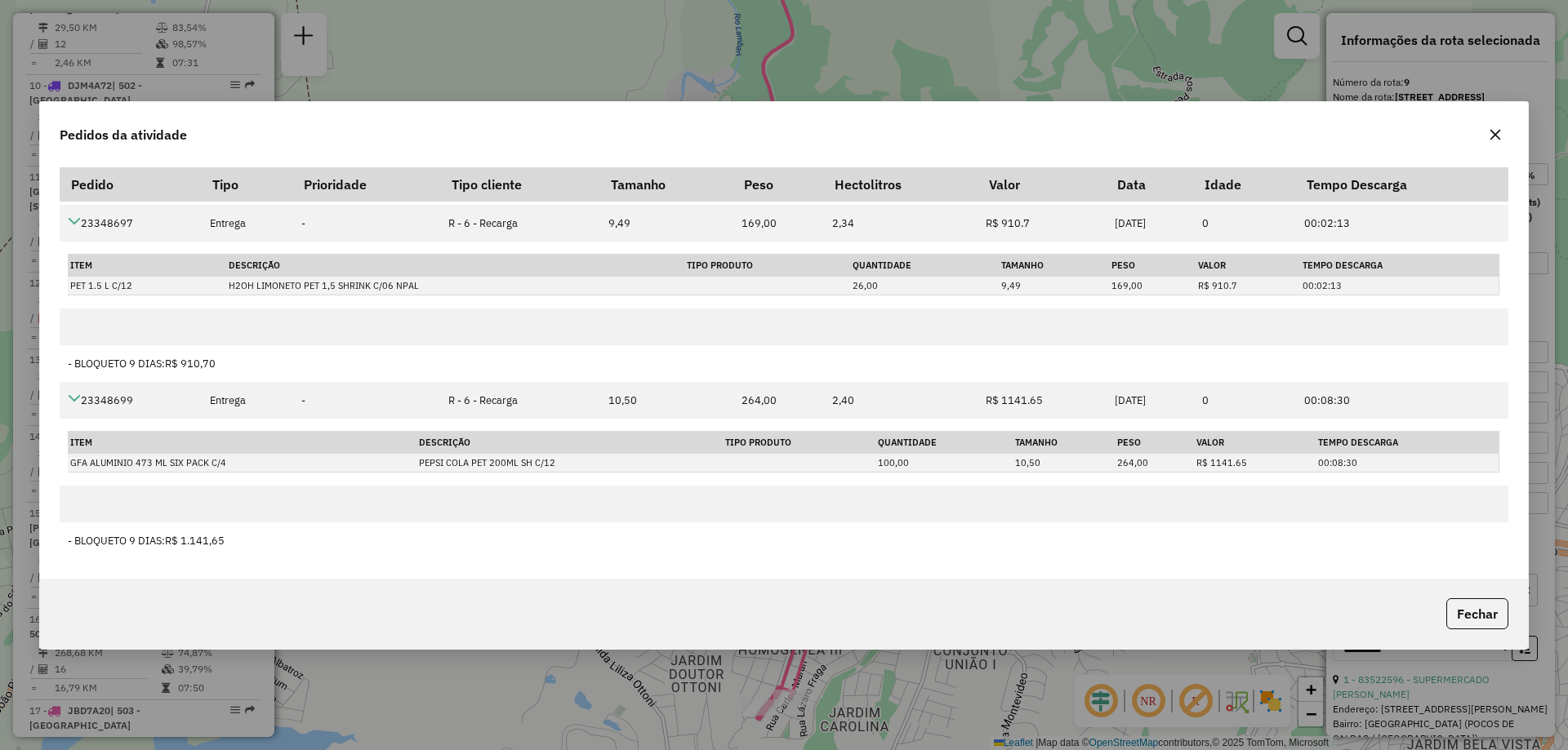
click at [1497, 128] on icon "button" at bounding box center [1495, 134] width 13 height 13
